Goal: Task Accomplishment & Management: Use online tool/utility

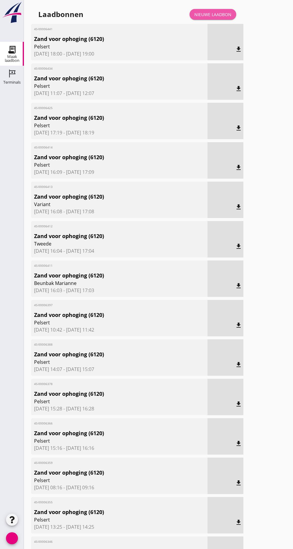
click at [219, 9] on link "Nieuwe laadbon" at bounding box center [212, 14] width 47 height 11
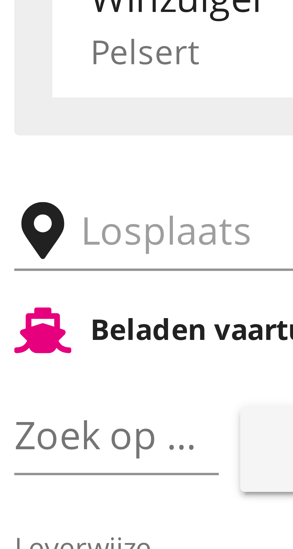
click at [50, 103] on input "text" at bounding box center [95, 104] width 102 height 10
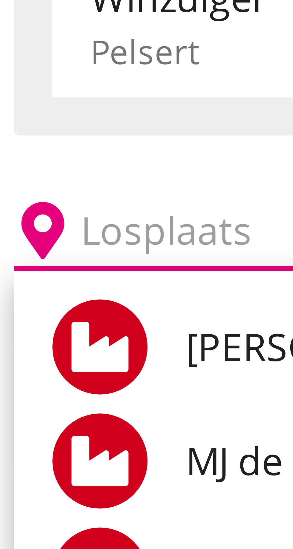
type input "7"
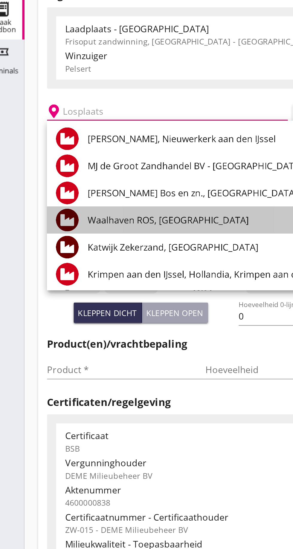
click at [91, 165] on div "Waalhaven ROS, [GEOGRAPHIC_DATA]" at bounding box center [138, 161] width 163 height 14
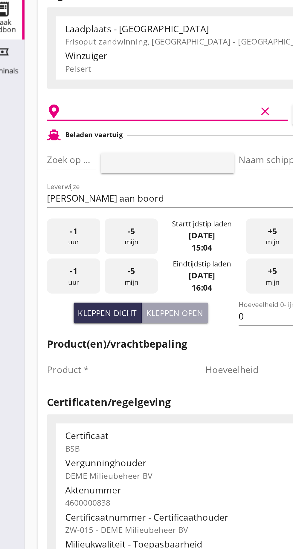
type input "Waalhaven ROS, [GEOGRAPHIC_DATA]"
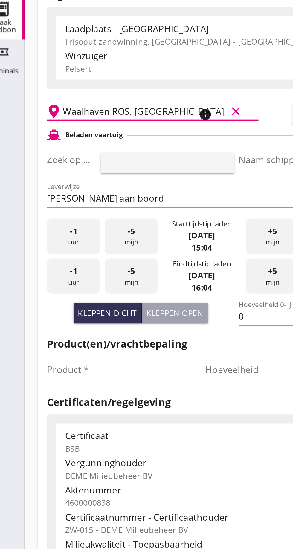
click at [57, 134] on div "Zoek op (scheeps)naam pijl_drop_down" at bounding box center [49, 130] width 26 height 10
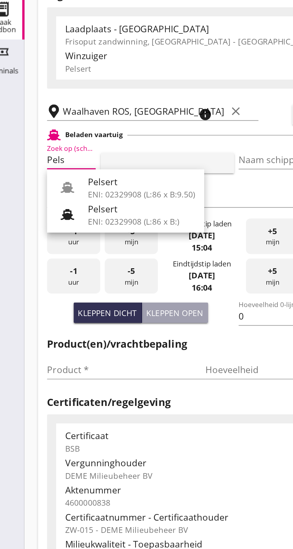
scroll to position [0, 3]
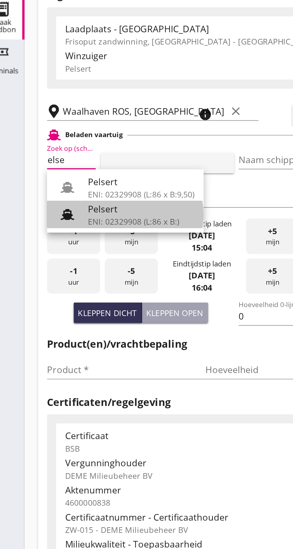
click at [77, 162] on font "ENI: 02329908 (L:86 x B:)" at bounding box center [81, 162] width 48 height 6
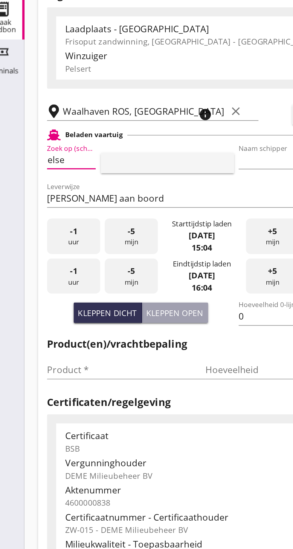
type input "Pelsert"
type input "[PERSON_NAME]"
type input "1087"
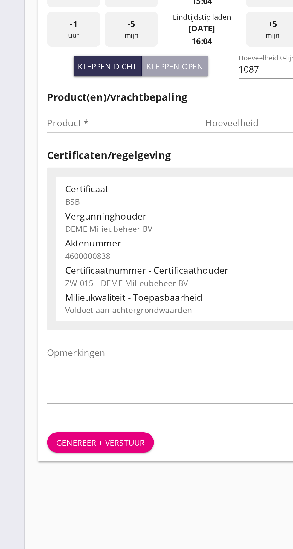
type input "Pelsert"
click at [45, 240] on input "Product *" at bounding box center [73, 241] width 75 height 10
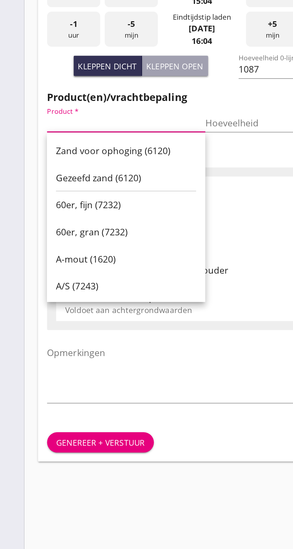
scroll to position [0, 0]
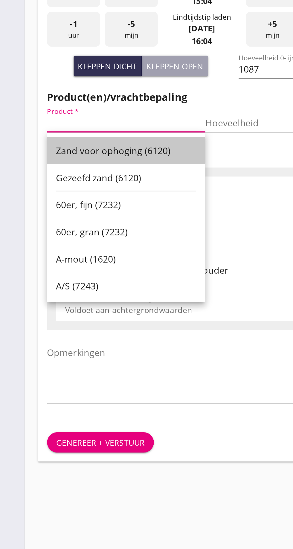
click at [80, 254] on font "Zand voor ophoging (6120)" at bounding box center [71, 255] width 61 height 7
type input "Zand voor ophoging (6120)"
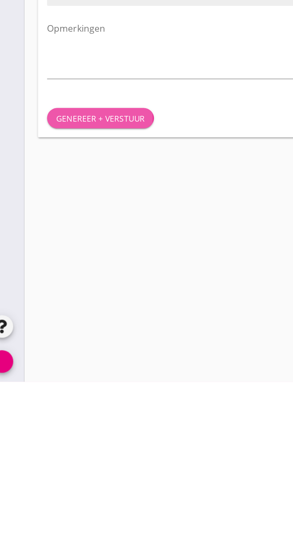
click at [68, 407] on font "Genereer + verstuur" at bounding box center [64, 410] width 47 height 6
